Goal: Find contact information: Find contact information

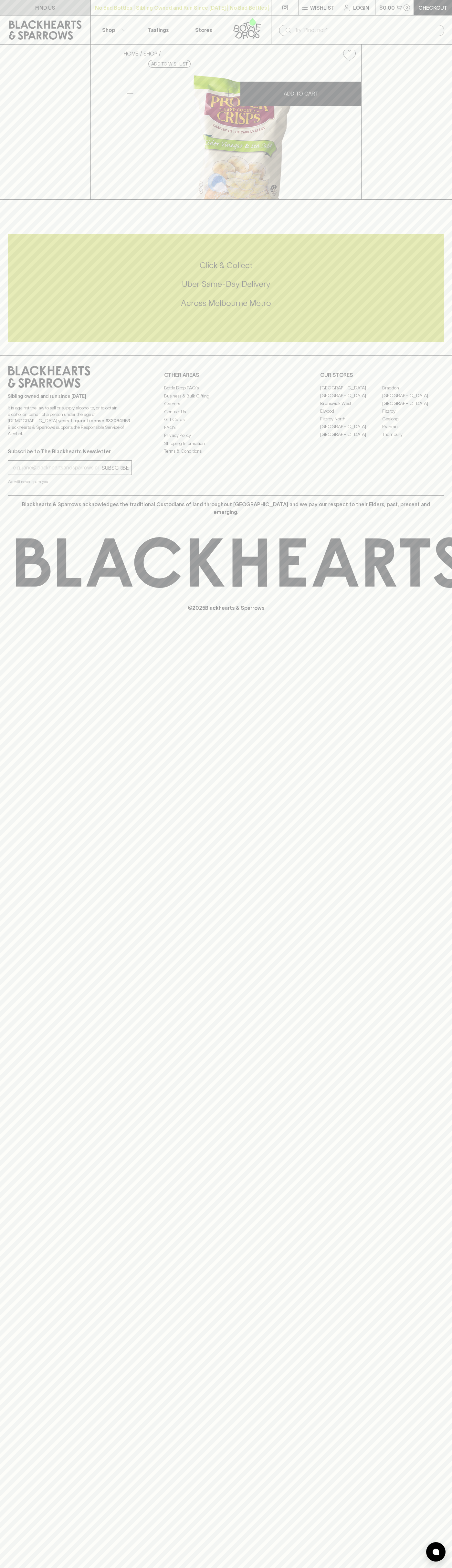
click at [7, 10] on link "FIND US" at bounding box center [45, 7] width 90 height 15
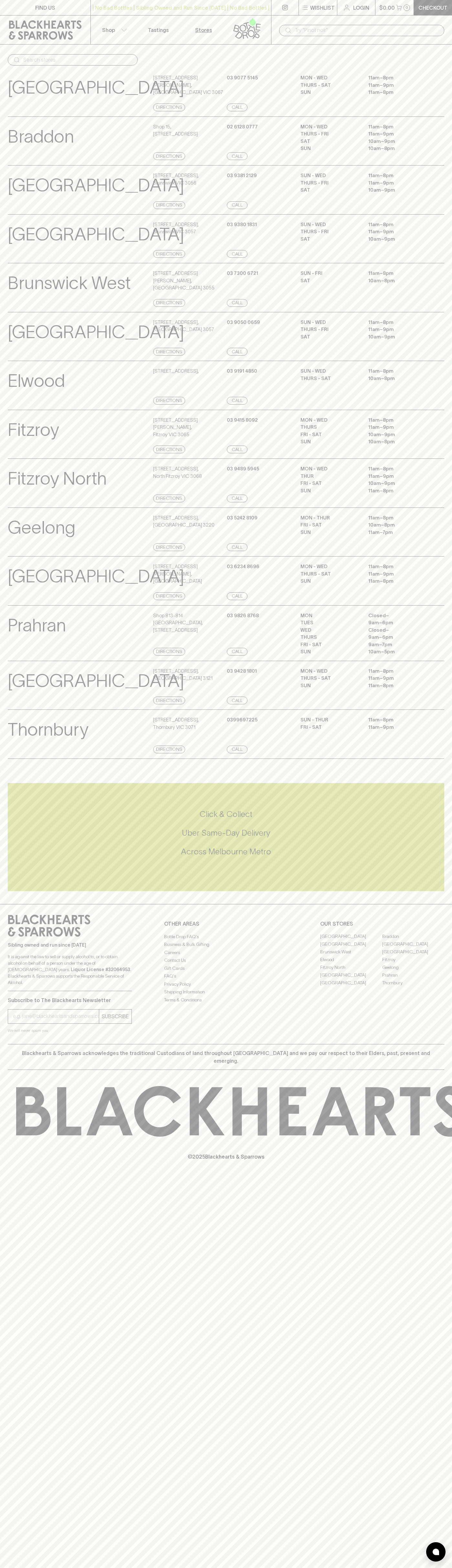
click at [422, 438] on p "10am – 9pm" at bounding box center [397, 435] width 58 height 7
click at [103, 1567] on html "FIND US | No Bad Bottles | Sibling Owned and Run Since 2006 | No Bad Bottles | …" at bounding box center [226, 784] width 452 height 1568
click at [23, 346] on p "[GEOGRAPHIC_DATA]" at bounding box center [96, 332] width 176 height 27
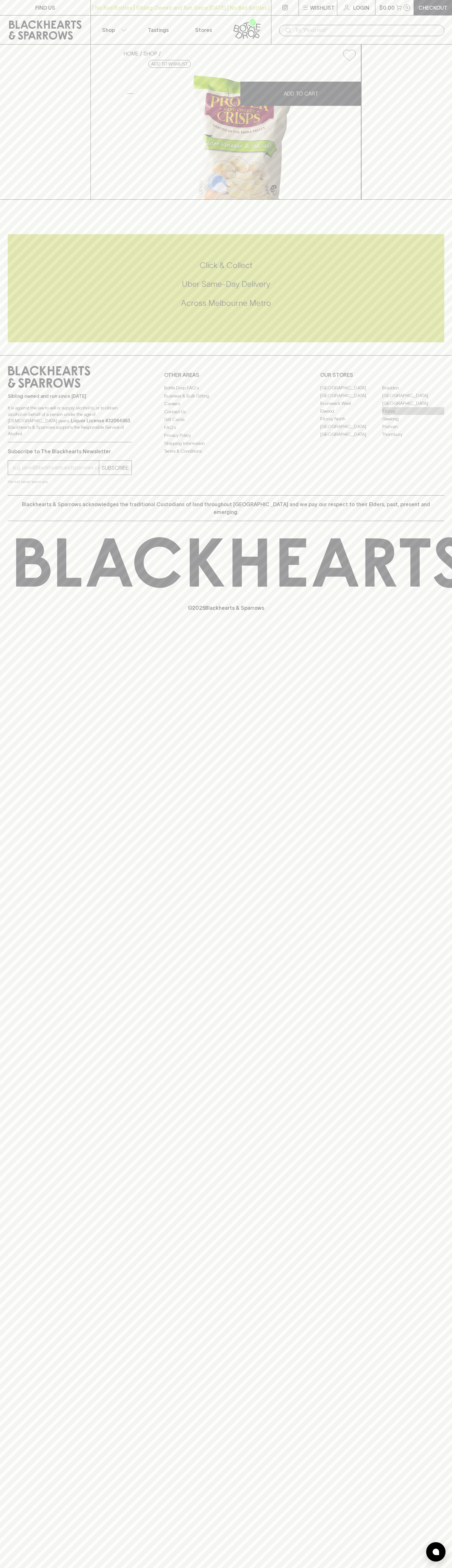
click at [413, 415] on link "Fitzroy" at bounding box center [413, 411] width 62 height 8
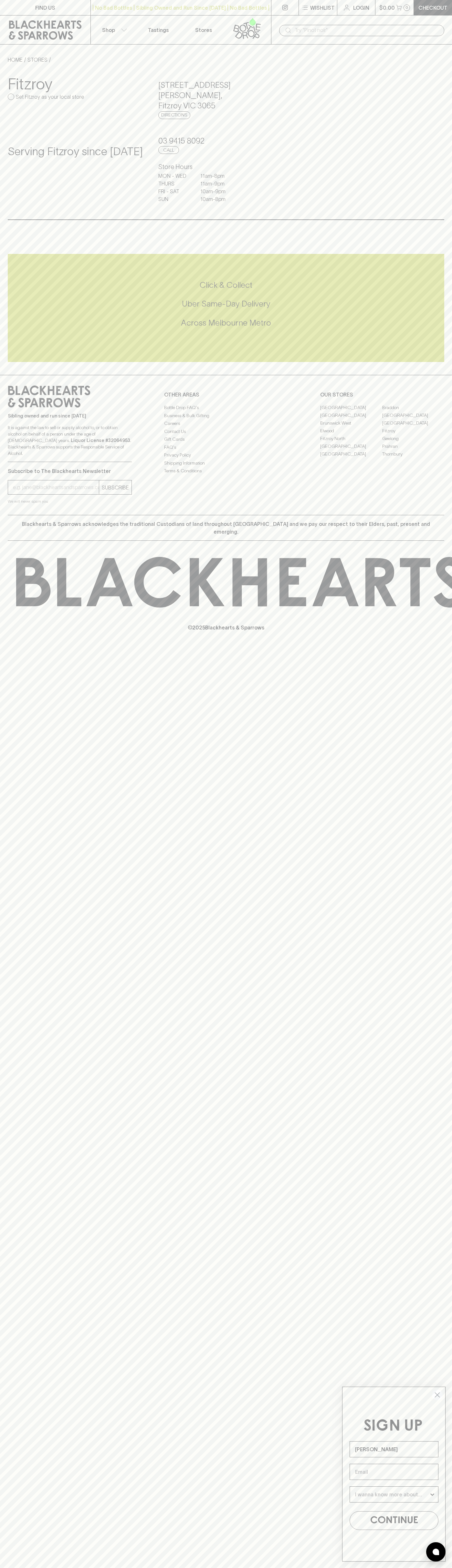
type input "John Smith"
